Goal: Navigation & Orientation: Find specific page/section

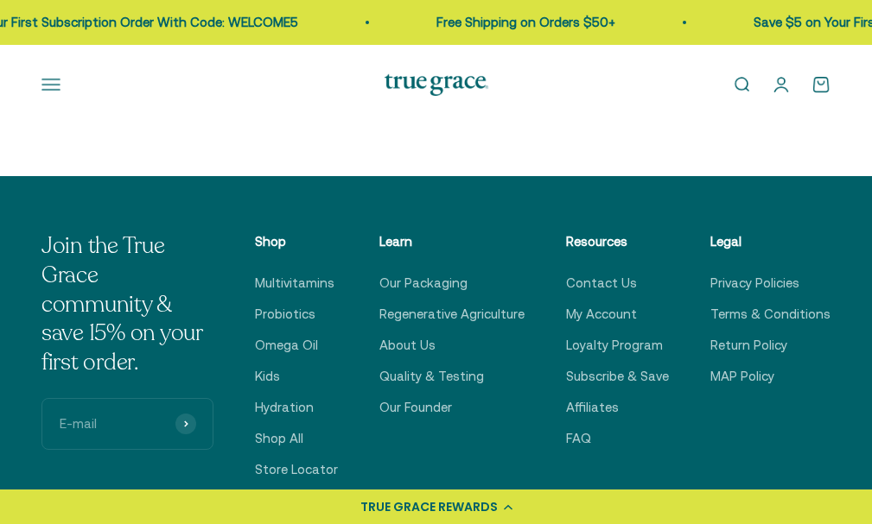
scroll to position [605, 0]
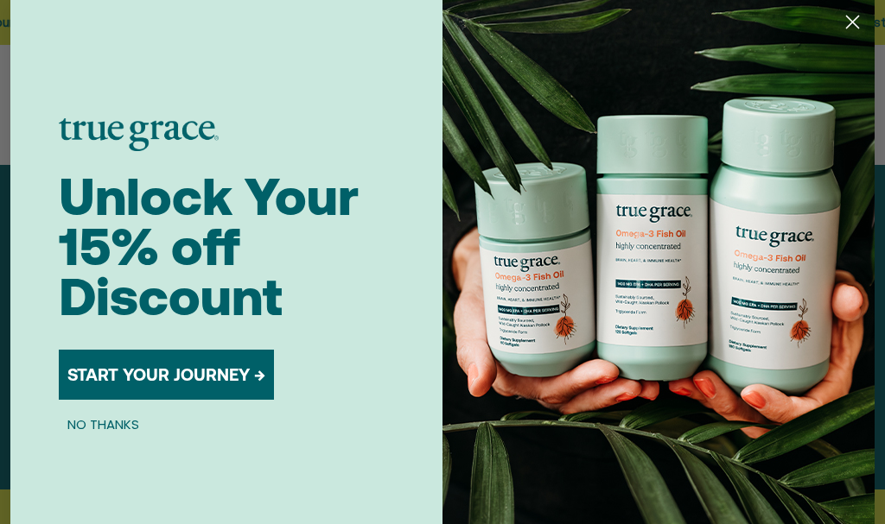
click at [840, 13] on circle "Close dialog" at bounding box center [852, 22] width 29 height 29
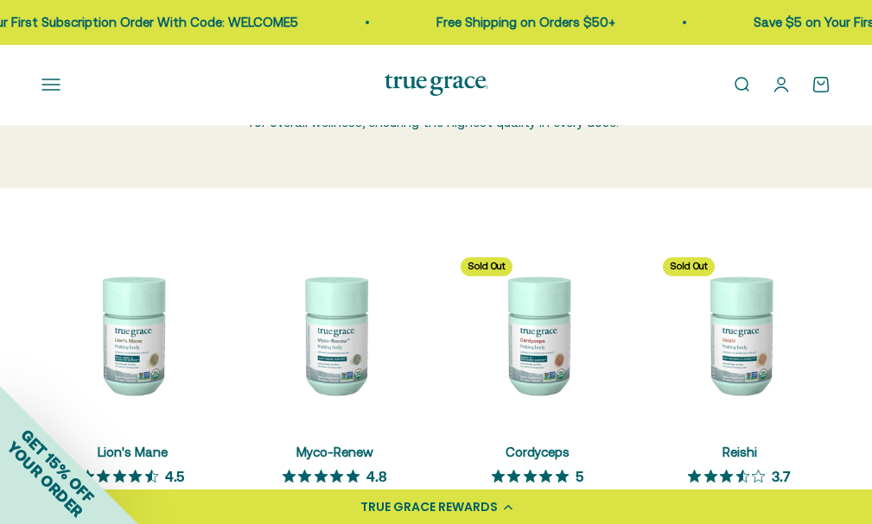
scroll to position [0, 0]
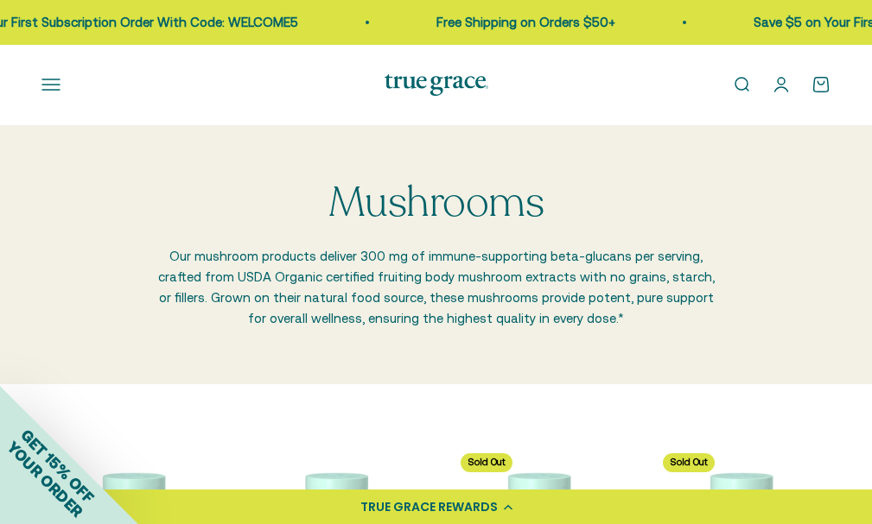
click at [741, 75] on link "Open search" at bounding box center [741, 84] width 19 height 19
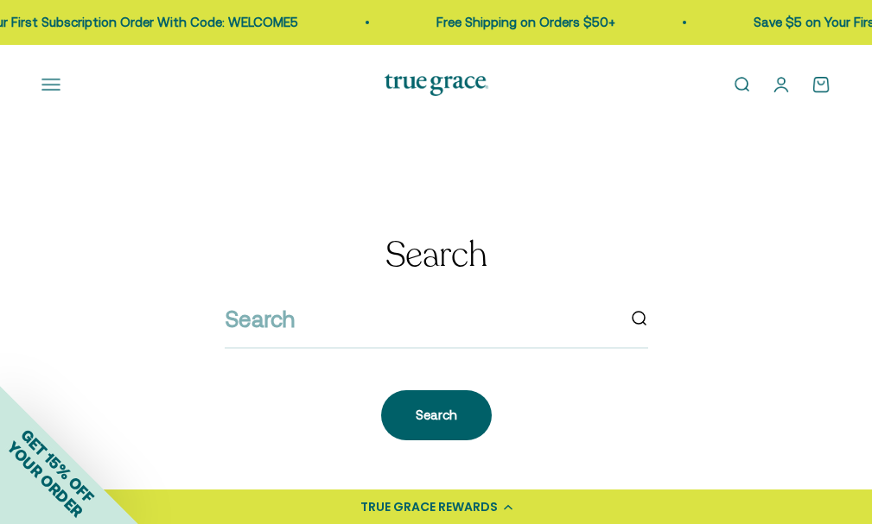
click at [599, 80] on div "Open navigation menu Open search Shop Multivitamins Women's Multivitamin Women'…" at bounding box center [436, 85] width 872 height 80
click at [293, 87] on div "Open navigation menu Open search Shop Multivitamins Women's Multivitamin Women'…" at bounding box center [202, 84] width 322 height 19
click at [733, 77] on link "Open search" at bounding box center [741, 84] width 19 height 19
